Goal: Transaction & Acquisition: Purchase product/service

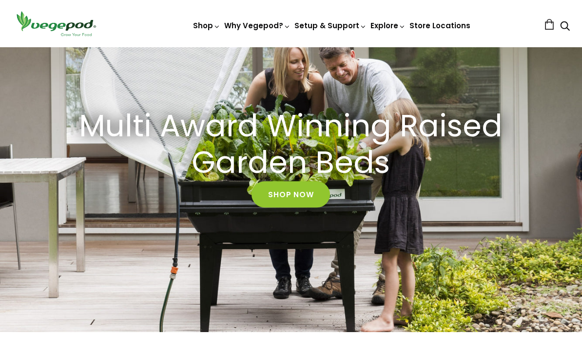
scroll to position [86, 0]
click at [293, 195] on link "Shop Now" at bounding box center [290, 195] width 78 height 26
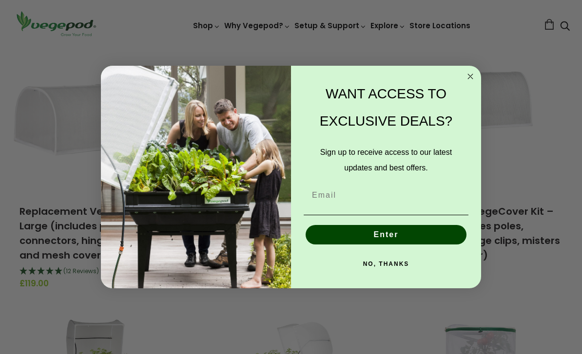
scroll to position [331, 0]
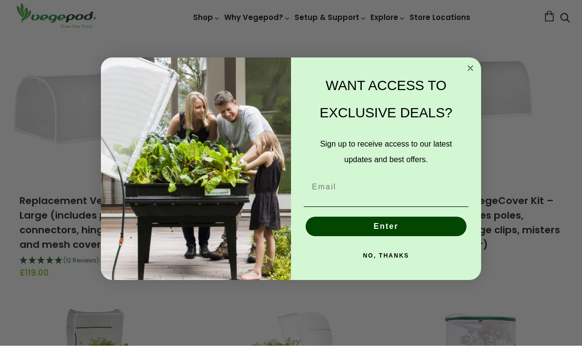
click at [461, 88] on div "WANT ACCESS TO EXCLUSIVE DEALS?" at bounding box center [386, 108] width 171 height 64
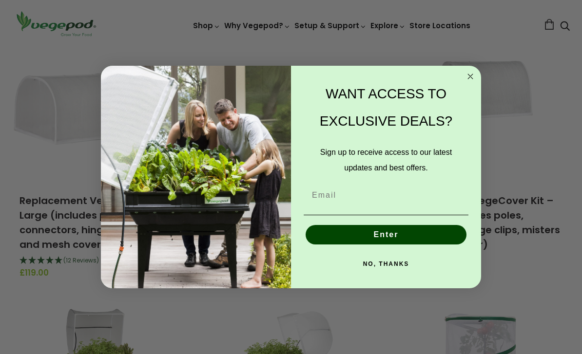
click at [467, 82] on circle "Close dialog" at bounding box center [470, 76] width 11 height 11
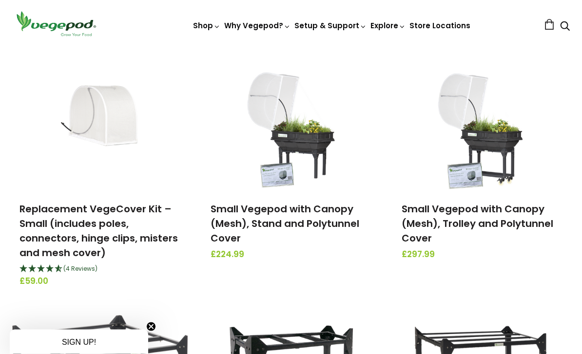
scroll to position [1459, 0]
